Goal: Transaction & Acquisition: Subscribe to service/newsletter

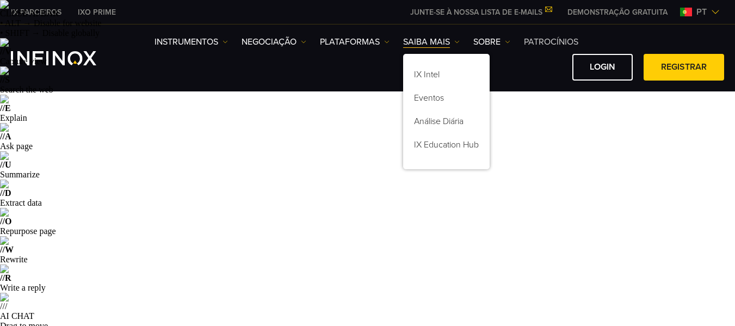
click at [542, 41] on link "Patrocínios" at bounding box center [551, 41] width 54 height 13
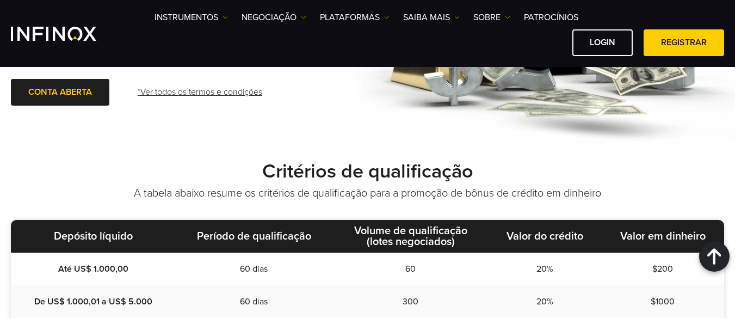
scroll to position [544, 0]
